Goal: Task Accomplishment & Management: Manage account settings

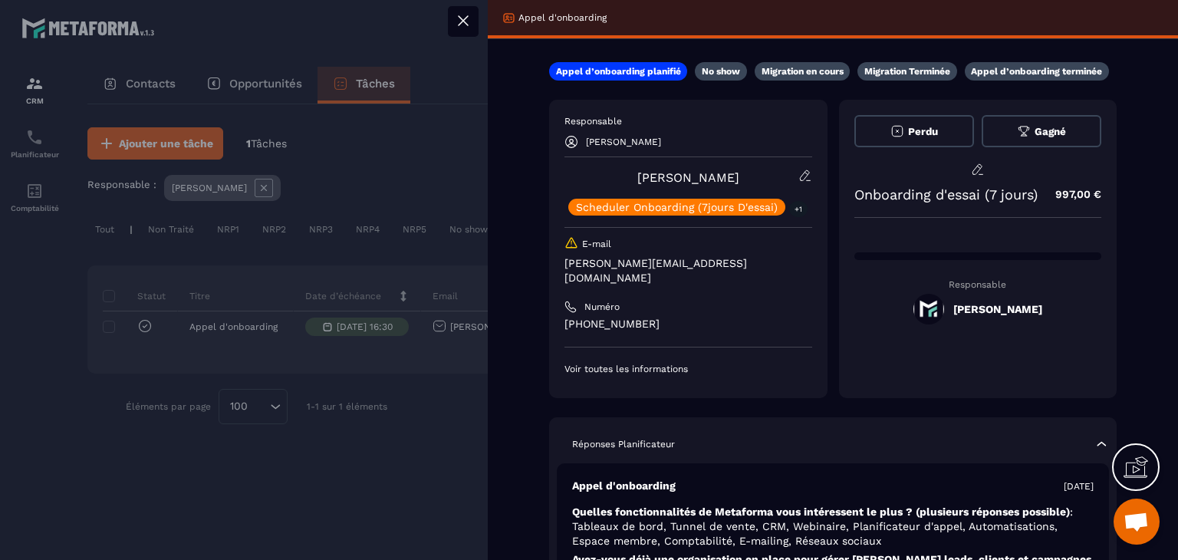
click at [465, 403] on div at bounding box center [589, 280] width 1178 height 560
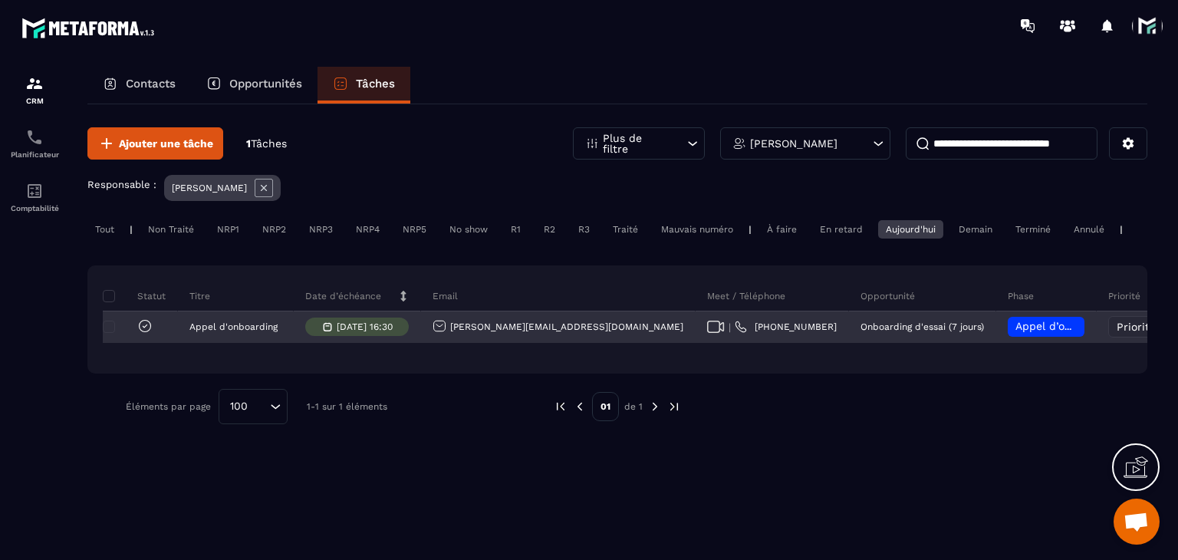
click at [707, 333] on icon at bounding box center [716, 326] width 18 height 12
click at [1015, 332] on span "Appel d’onboarding planifié" at bounding box center [1087, 326] width 145 height 12
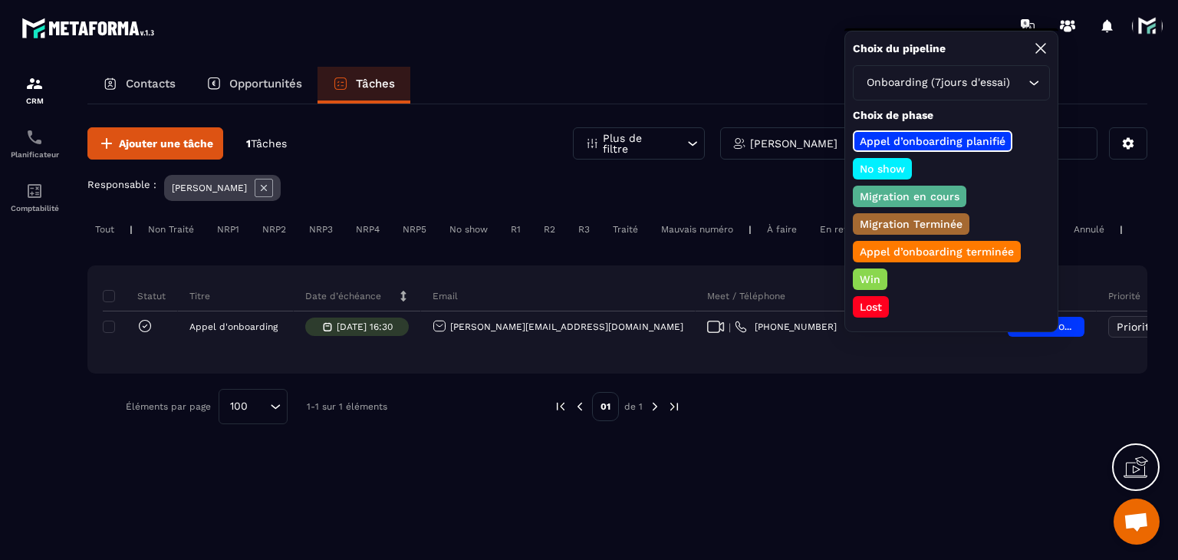
click at [872, 166] on p "No show" at bounding box center [882, 168] width 50 height 15
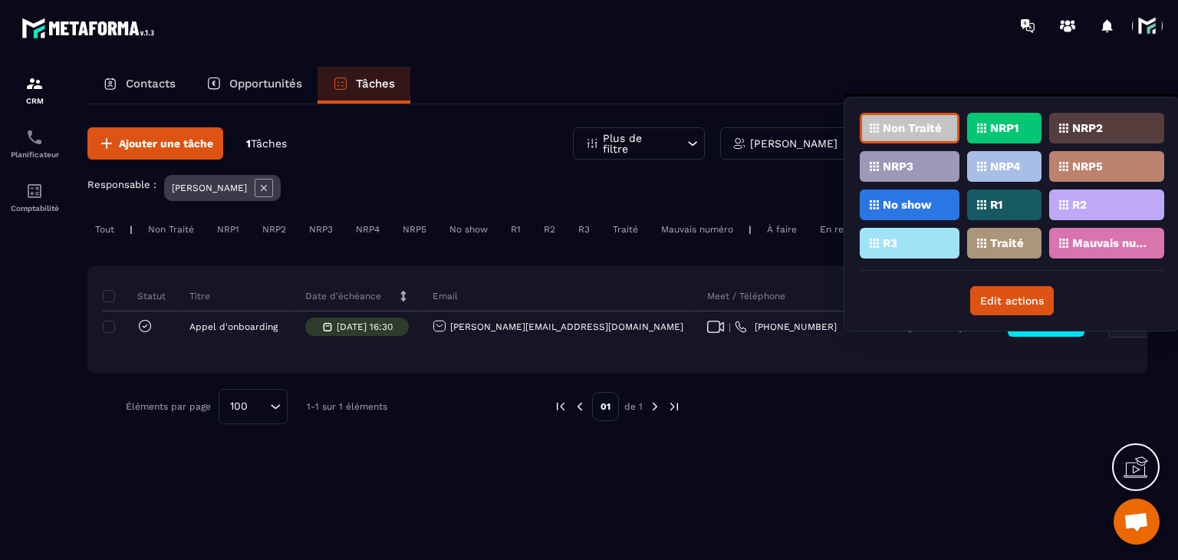
click at [1004, 114] on div "NRP1" at bounding box center [1004, 128] width 74 height 31
